Goal: Information Seeking & Learning: Compare options

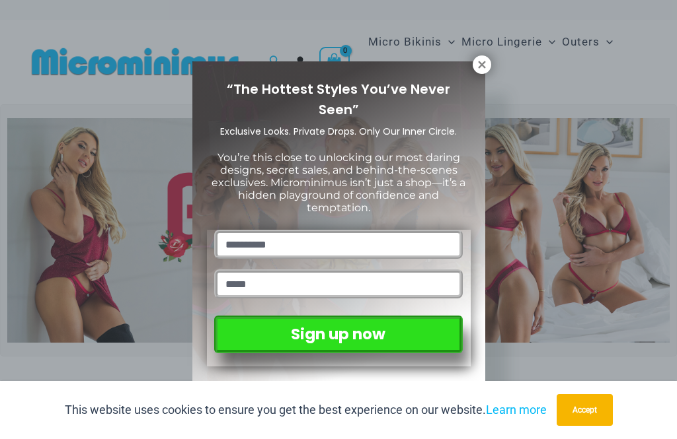
click at [486, 59] on icon at bounding box center [482, 65] width 12 height 12
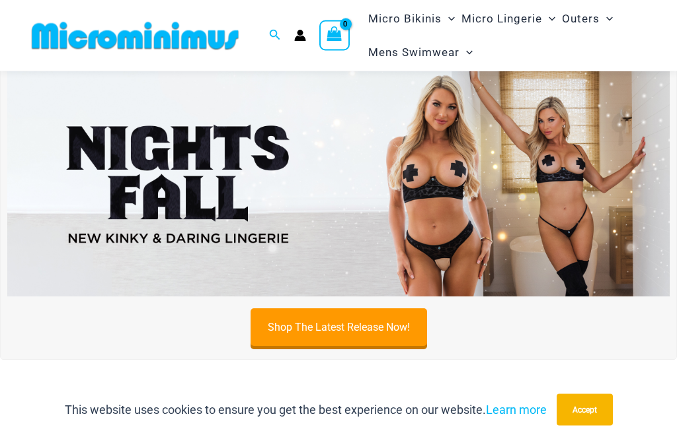
scroll to position [309, 0]
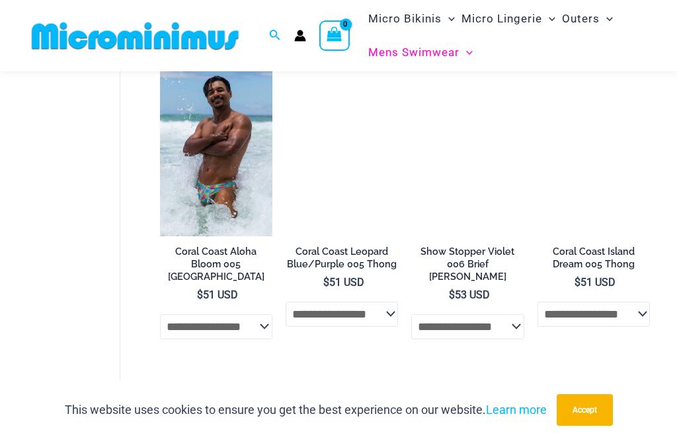
scroll to position [408, 0]
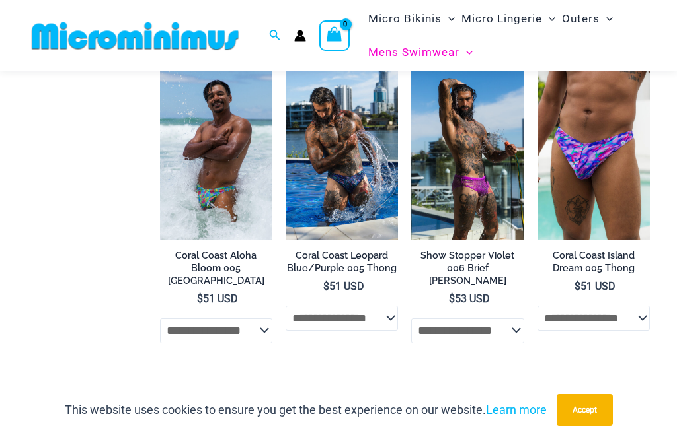
click at [411, 71] on img at bounding box center [411, 71] width 0 height 0
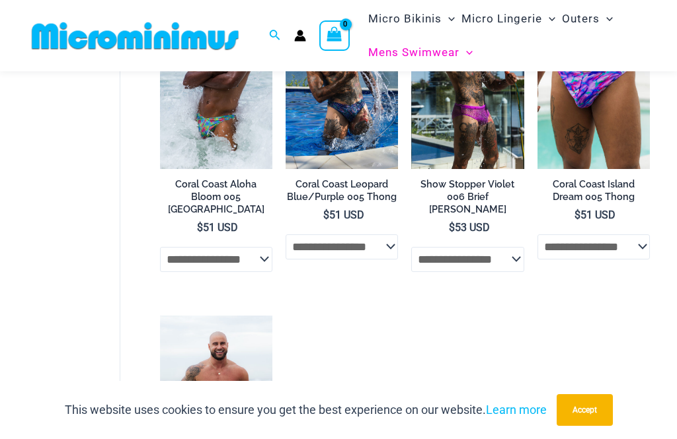
scroll to position [450, 0]
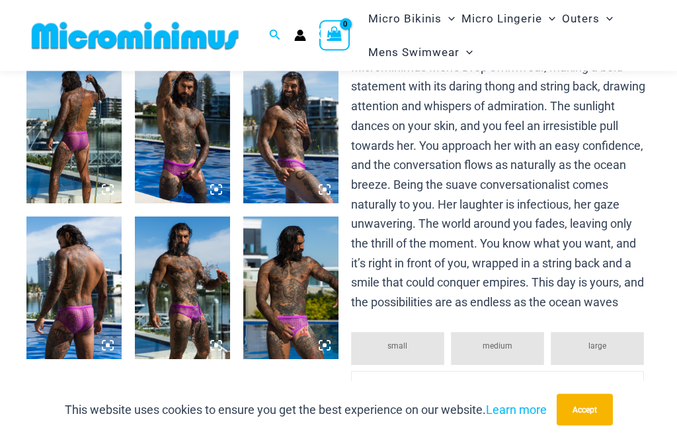
scroll to position [531, 0]
click at [275, 313] on img at bounding box center [290, 288] width 95 height 143
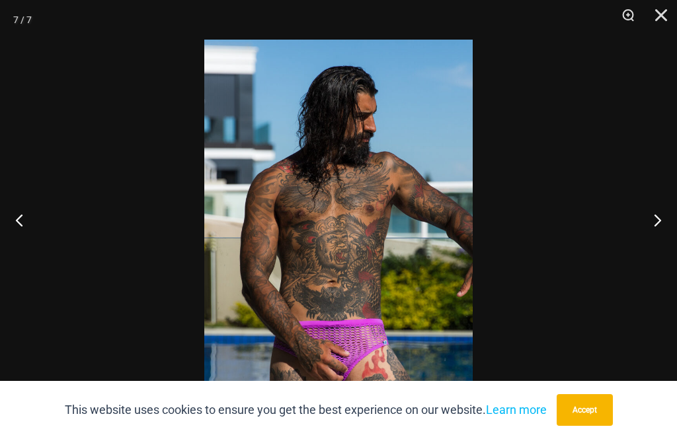
click at [7, 239] on button "Previous" at bounding box center [25, 220] width 50 height 66
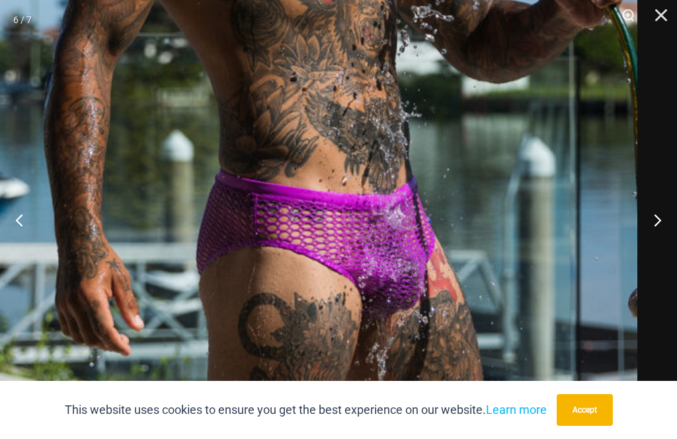
click at [5, 228] on button "Previous" at bounding box center [25, 220] width 50 height 66
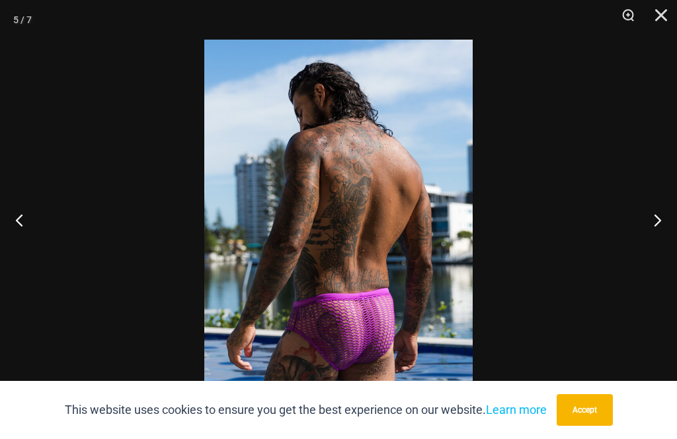
click at [11, 239] on button "Previous" at bounding box center [25, 220] width 50 height 66
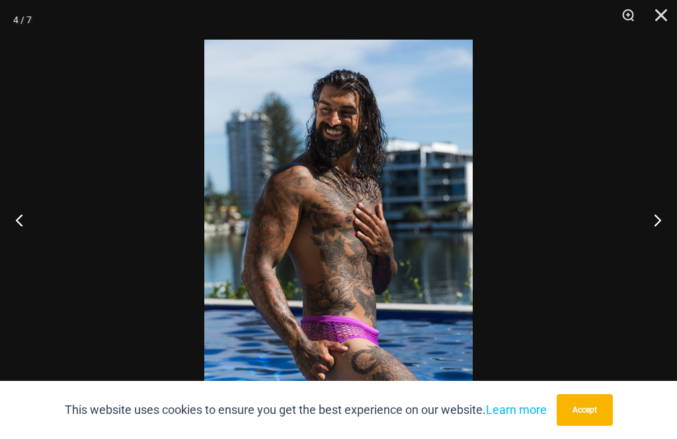
click at [9, 241] on button "Previous" at bounding box center [25, 220] width 50 height 66
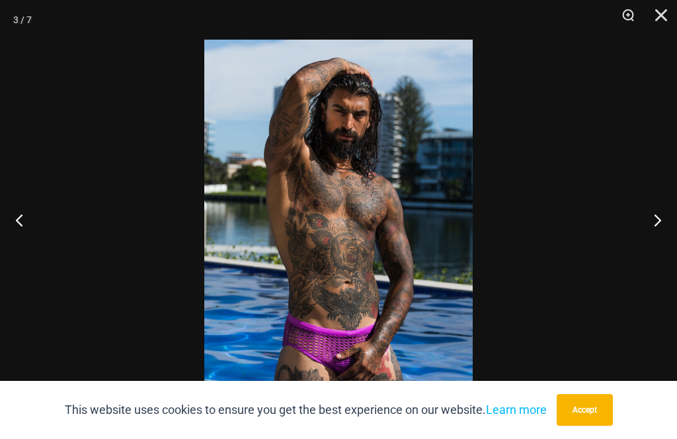
click at [8, 240] on button "Previous" at bounding box center [25, 220] width 50 height 66
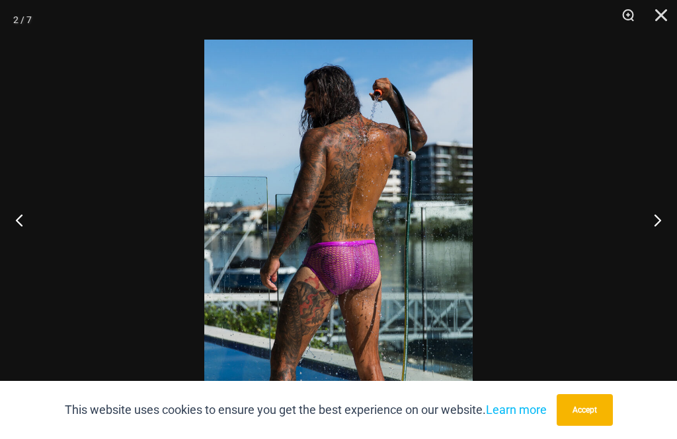
click at [17, 239] on button "Previous" at bounding box center [25, 220] width 50 height 66
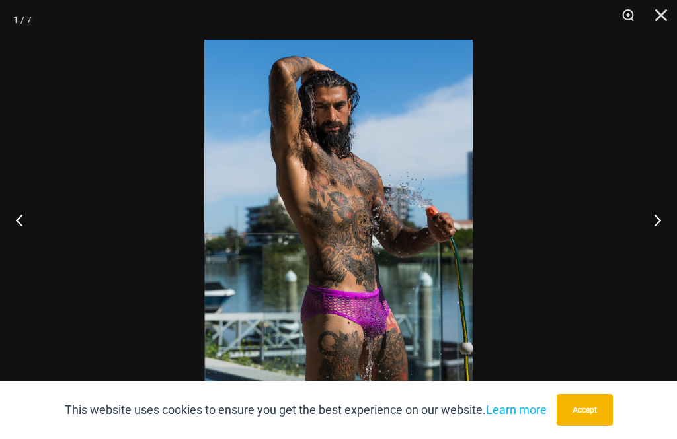
click at [11, 240] on button "Previous" at bounding box center [25, 220] width 50 height 66
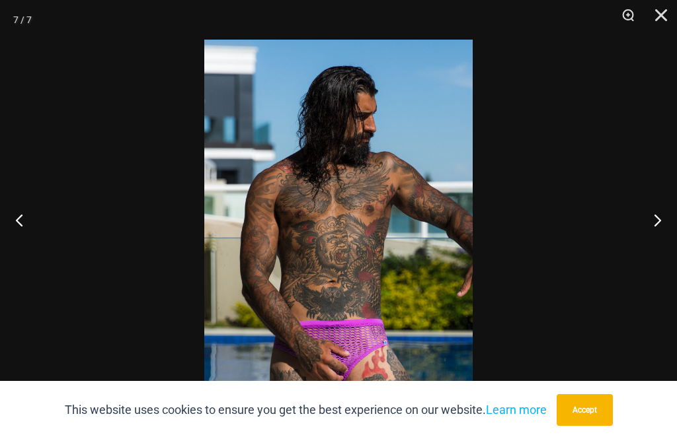
click at [666, 10] on button "Close" at bounding box center [656, 20] width 33 height 40
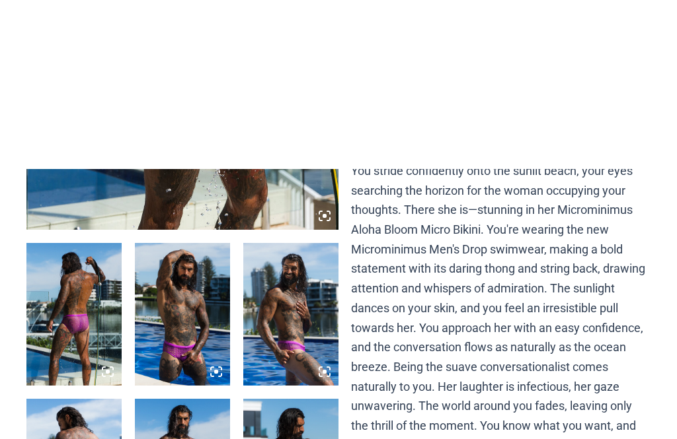
scroll to position [0, 0]
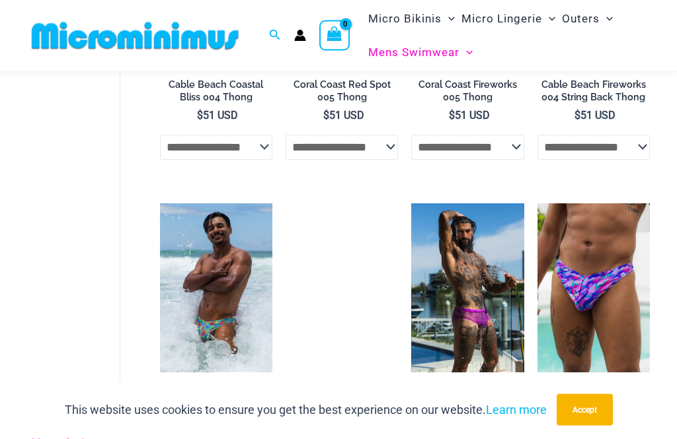
scroll to position [276, 0]
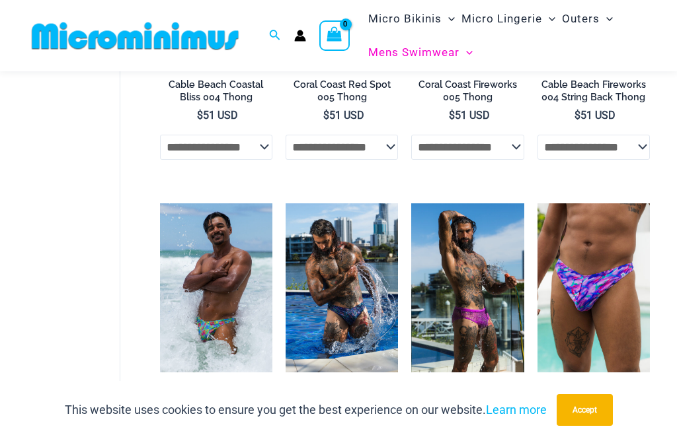
click at [160, 204] on img at bounding box center [160, 204] width 0 height 0
click at [537, 204] on img at bounding box center [537, 204] width 0 height 0
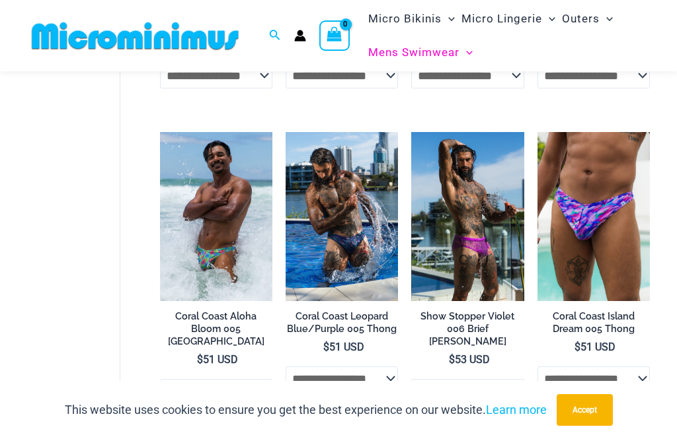
click at [591, 311] on h2 "Coral Coast Island Dream 005 Thong" at bounding box center [593, 323] width 112 height 24
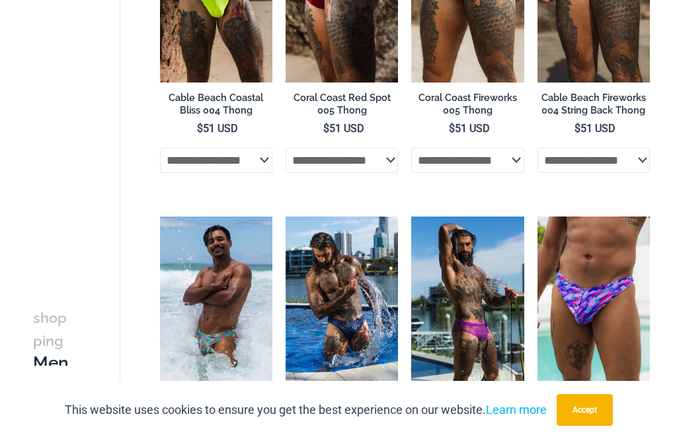
scroll to position [0, 0]
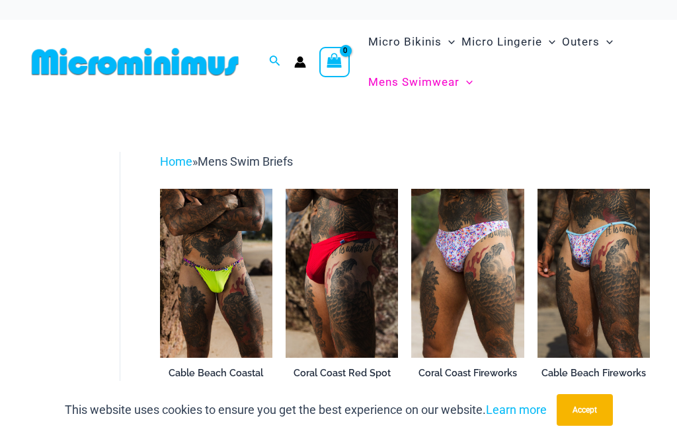
click at [285, 189] on img at bounding box center [285, 189] width 0 height 0
click at [160, 189] on img at bounding box center [160, 189] width 0 height 0
click at [411, 189] on img at bounding box center [411, 189] width 0 height 0
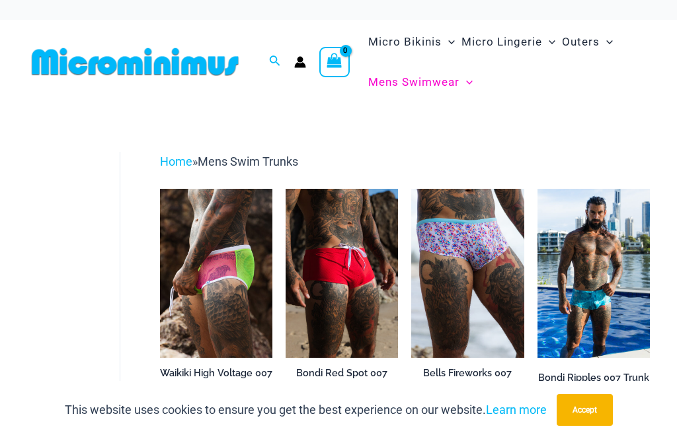
click at [160, 189] on img at bounding box center [160, 189] width 0 height 0
click at [285, 189] on img at bounding box center [285, 189] width 0 height 0
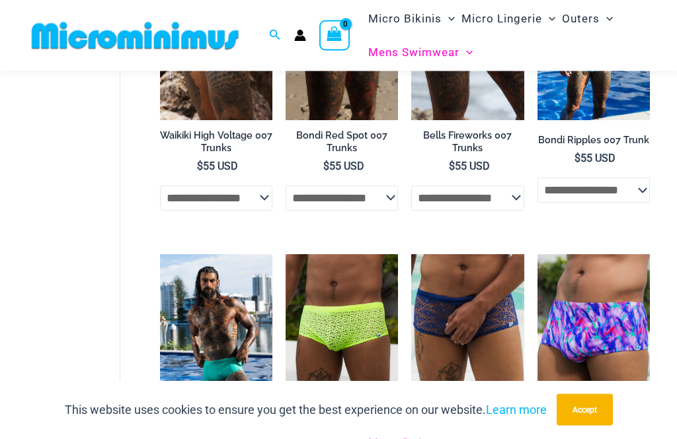
scroll to position [227, 0]
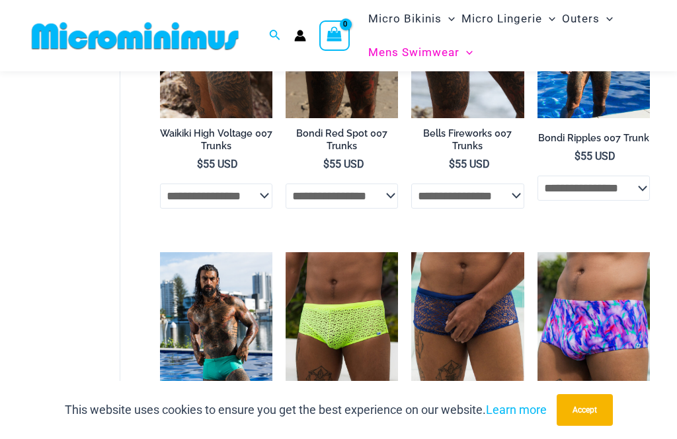
click at [411, 252] on img at bounding box center [411, 252] width 0 height 0
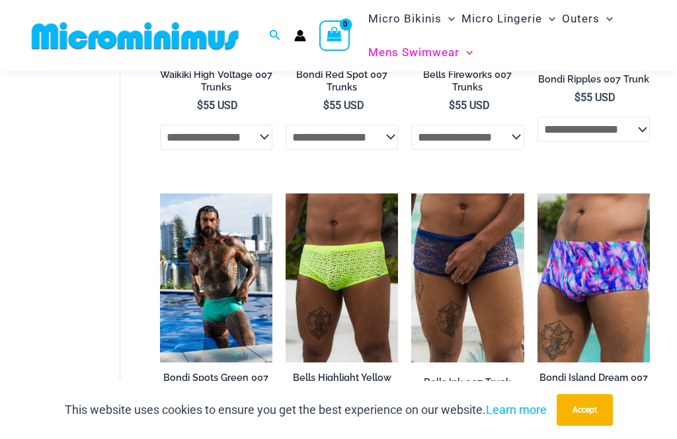
scroll to position [303, 0]
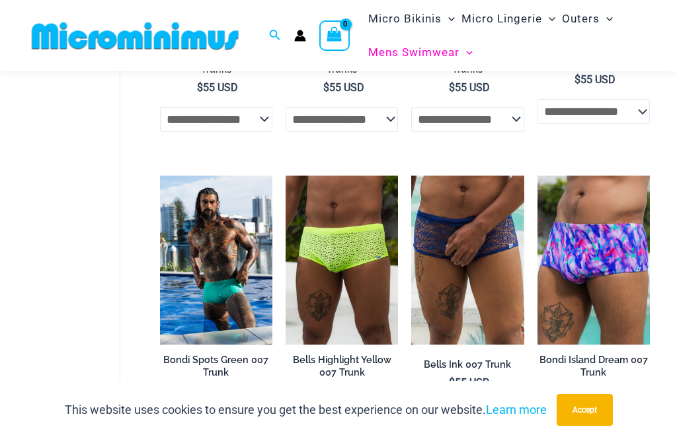
click at [160, 176] on img at bounding box center [160, 176] width 0 height 0
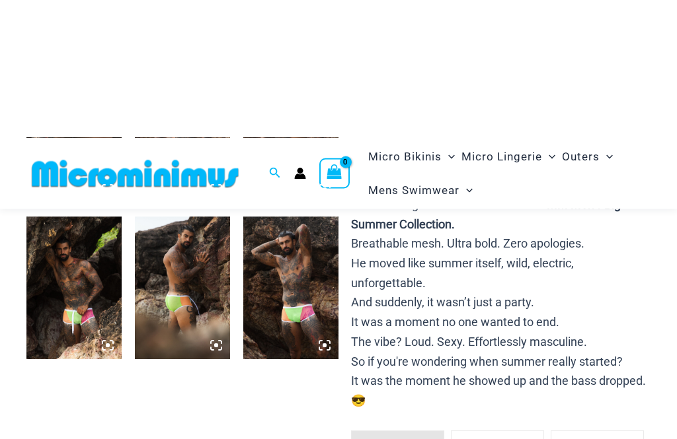
scroll to position [530, 0]
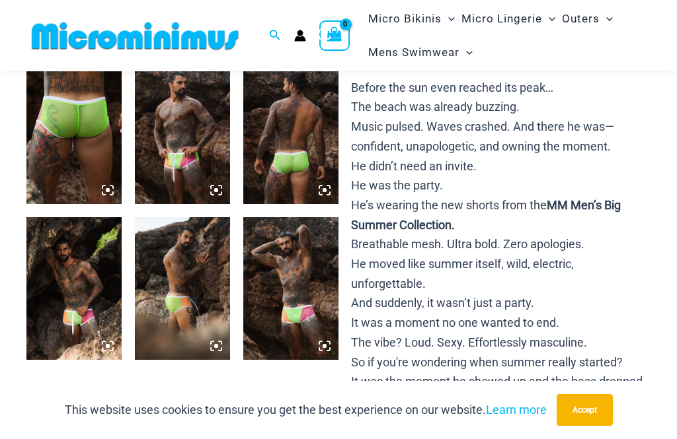
click at [274, 305] on img at bounding box center [290, 288] width 95 height 143
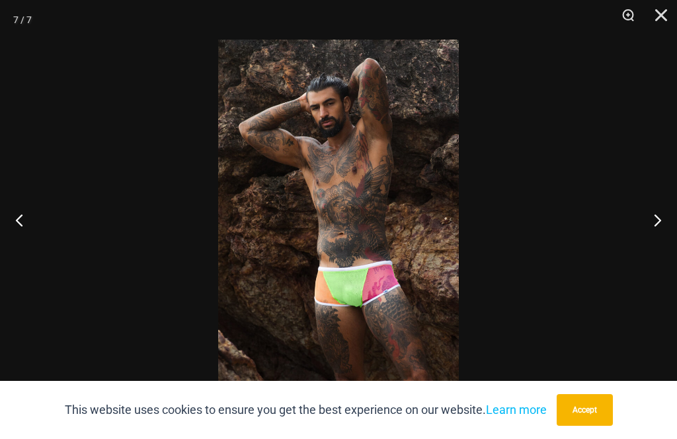
click at [8, 214] on button "Previous" at bounding box center [25, 220] width 50 height 66
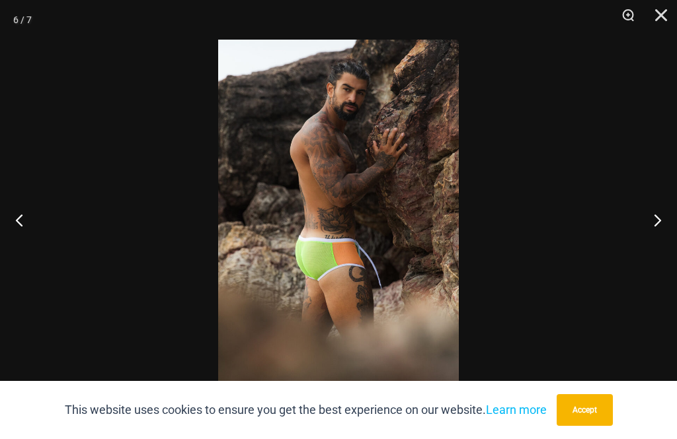
click at [15, 223] on button "Previous" at bounding box center [25, 220] width 50 height 66
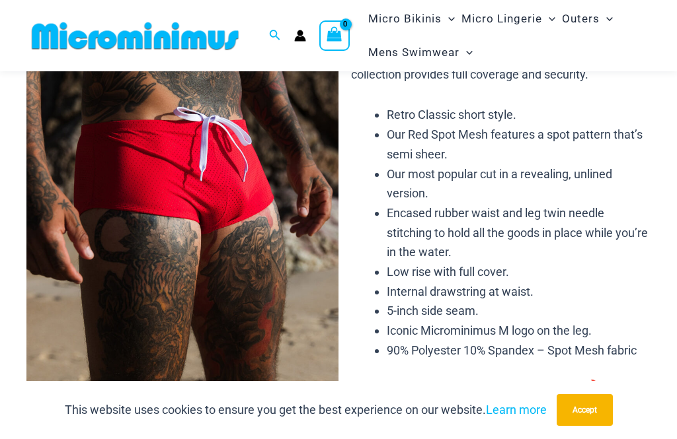
scroll to position [108, 0]
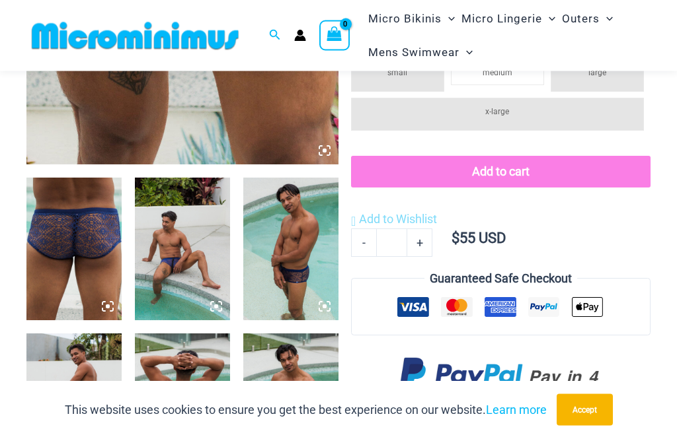
scroll to position [428, 0]
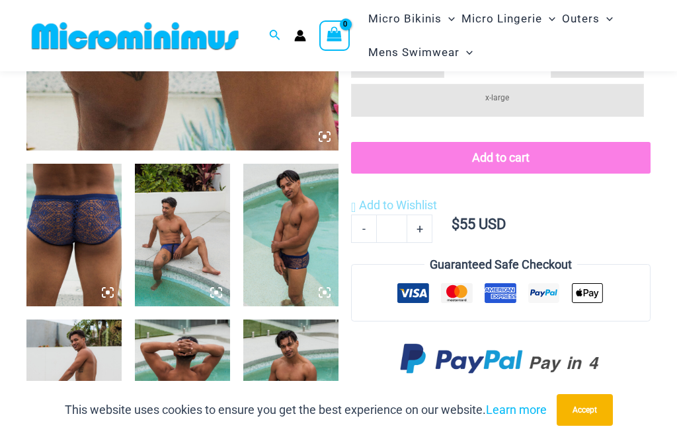
click at [165, 258] on img at bounding box center [182, 235] width 95 height 143
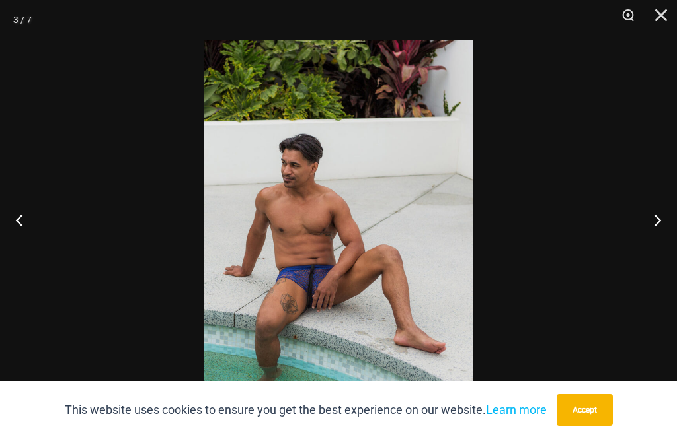
click at [11, 236] on button "Previous" at bounding box center [25, 220] width 50 height 66
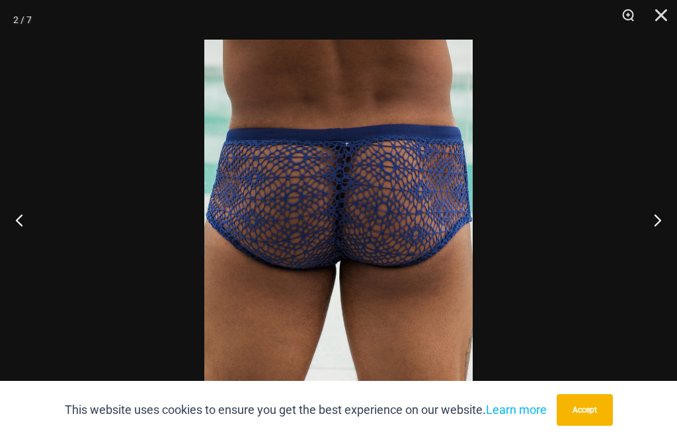
click at [13, 239] on button "Previous" at bounding box center [25, 220] width 50 height 66
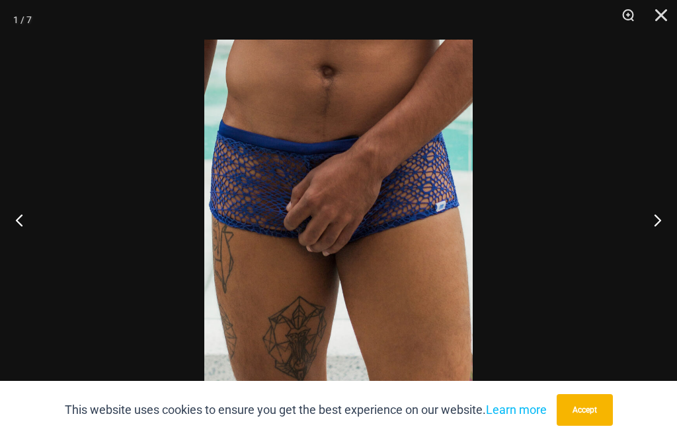
click at [5, 239] on button "Previous" at bounding box center [25, 220] width 50 height 66
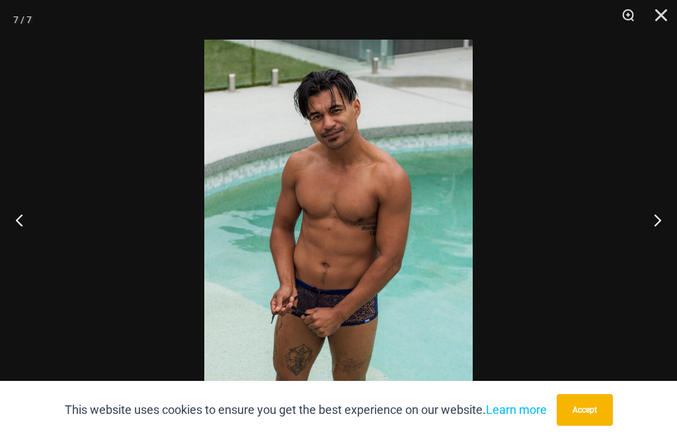
click at [5, 239] on button "Previous" at bounding box center [25, 220] width 50 height 66
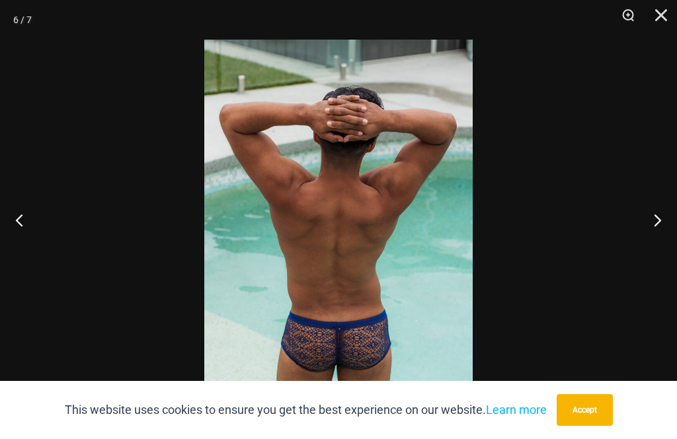
click at [9, 236] on button "Previous" at bounding box center [25, 220] width 50 height 66
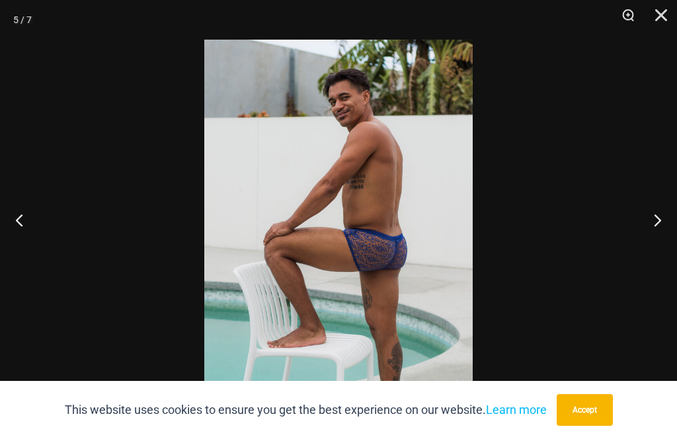
click at [7, 245] on button "Previous" at bounding box center [25, 220] width 50 height 66
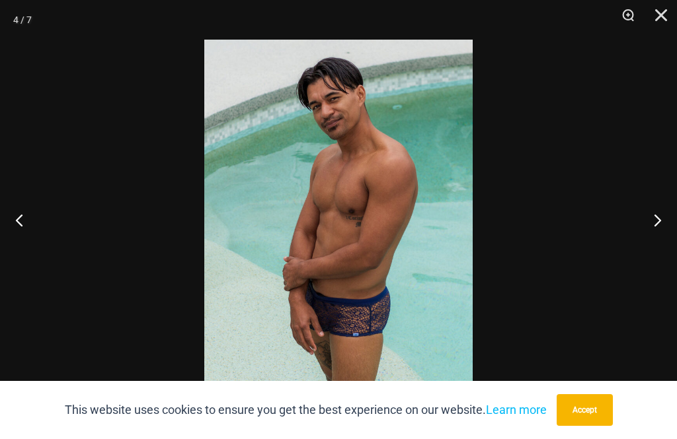
click at [658, 11] on button "Close" at bounding box center [656, 20] width 33 height 40
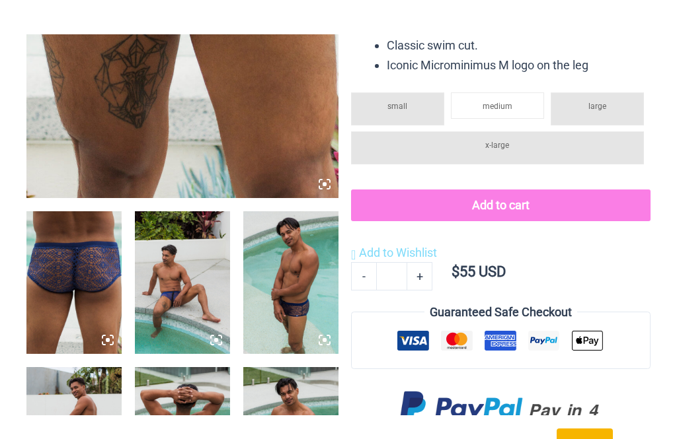
scroll to position [0, 0]
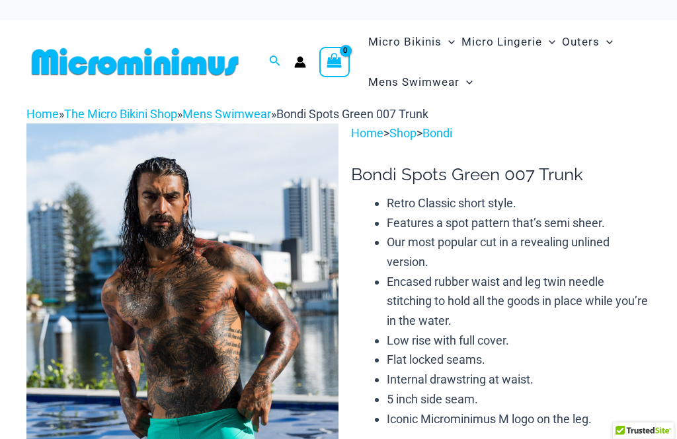
click at [179, 340] on img at bounding box center [182, 358] width 312 height 468
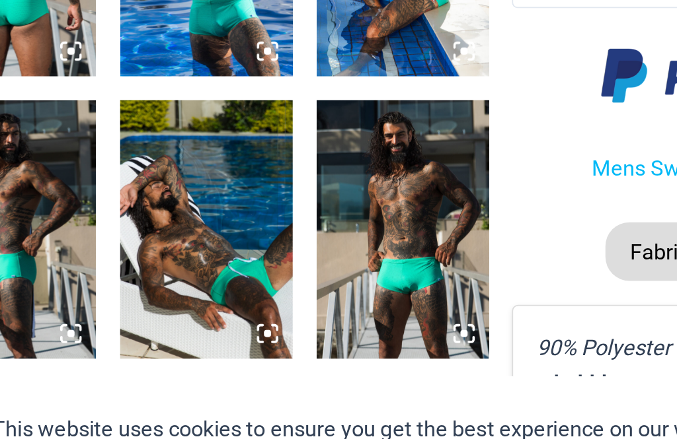
scroll to position [544, 0]
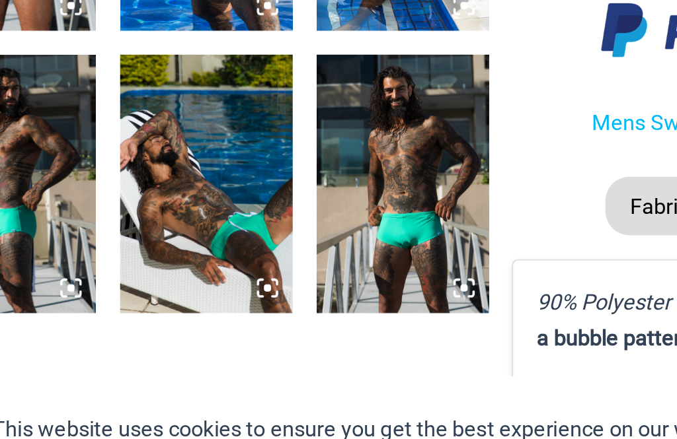
click at [135, 204] on img at bounding box center [182, 275] width 95 height 143
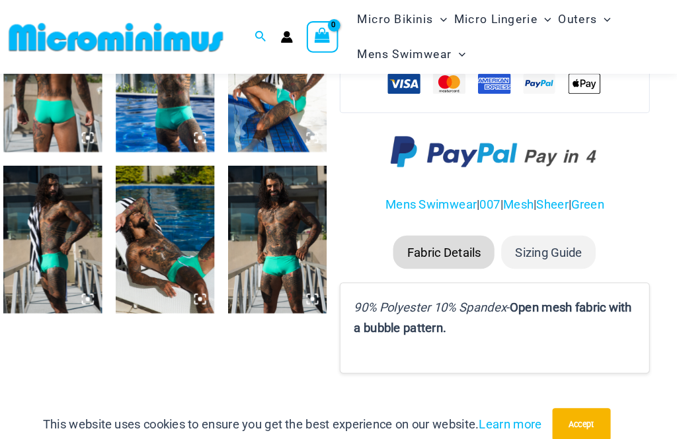
click at [243, 222] on img at bounding box center [290, 231] width 95 height 143
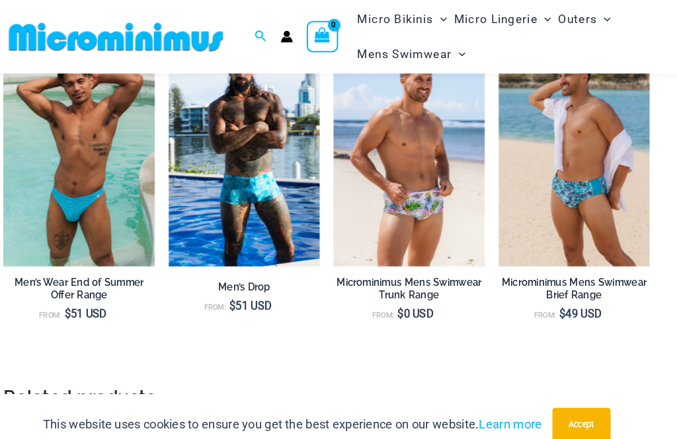
scroll to position [950, 0]
